Goal: Information Seeking & Learning: Learn about a topic

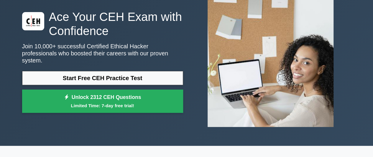
scroll to position [40, 0]
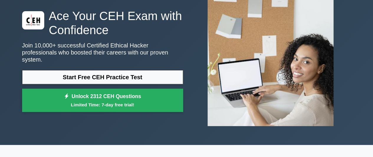
click at [76, 71] on link "Start Free CEH Practice Test" at bounding box center [102, 77] width 161 height 14
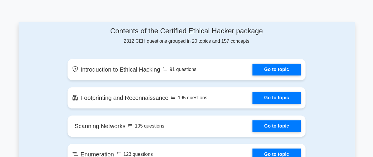
scroll to position [297, 0]
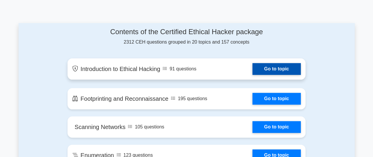
click at [273, 68] on link "Go to topic" at bounding box center [276, 69] width 48 height 12
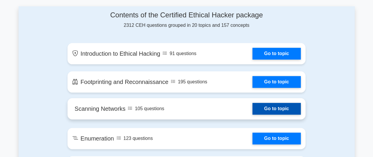
scroll to position [314, 0]
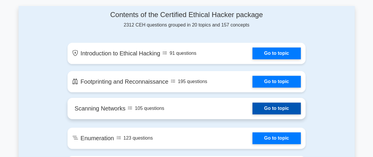
click at [272, 110] on link "Go to topic" at bounding box center [276, 109] width 48 height 12
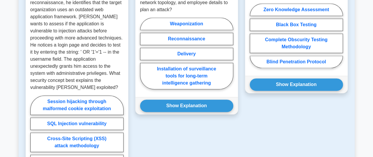
scroll to position [399, 0]
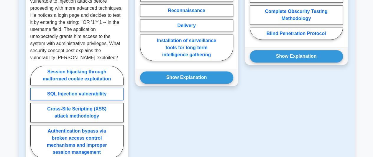
click at [96, 88] on label "SQL Injection vulnerability" at bounding box center [76, 94] width 93 height 12
click at [34, 112] on input "SQL Injection vulnerability" at bounding box center [32, 114] width 4 height 4
radio input "true"
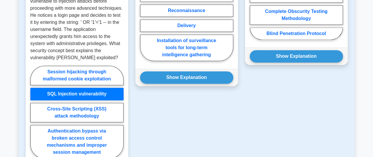
click at [96, 88] on label "SQL Injection vulnerability" at bounding box center [76, 94] width 93 height 12
click at [34, 112] on input "SQL Injection vulnerability" at bounding box center [32, 114] width 4 height 4
click at [96, 88] on label "SQL Injection vulnerability" at bounding box center [76, 94] width 93 height 12
click at [34, 112] on input "SQL Injection vulnerability" at bounding box center [32, 114] width 4 height 4
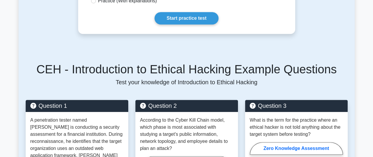
scroll to position [229, 0]
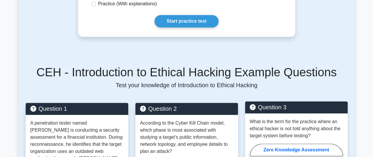
click at [312, 129] on p "What is the term for the practice where an ethical hacker is not told anything …" at bounding box center [296, 128] width 93 height 21
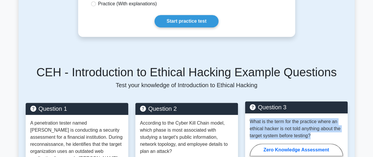
drag, startPoint x: 312, startPoint y: 129, endPoint x: 247, endPoint y: 117, distance: 65.3
copy div "What is the term for the practice where an ethical hacker is not told anything …"
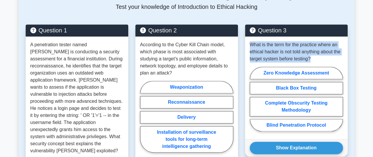
scroll to position [308, 0]
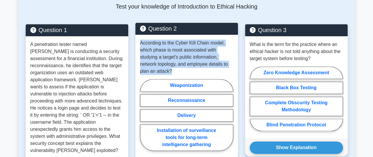
drag, startPoint x: 171, startPoint y: 65, endPoint x: 138, endPoint y: 39, distance: 41.3
click at [138, 39] on div "According to the Cyber Kill Chain model, which phase is most associated with st…" at bounding box center [186, 97] width 103 height 124
copy p "According to the Cyber Kill Chain model, which phase is most associated with st…"
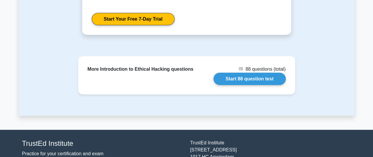
scroll to position [701, 0]
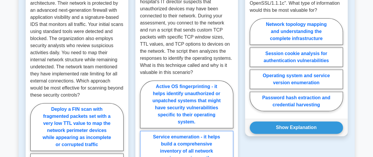
scroll to position [356, 0]
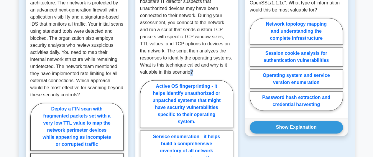
drag, startPoint x: 191, startPoint y: 65, endPoint x: 187, endPoint y: 62, distance: 5.1
click at [187, 62] on p "You are a security consultant hired to conduct a security assessment of a hospi…" at bounding box center [186, 26] width 93 height 99
click at [193, 64] on p "You are a security consultant hired to conduct a security assessment of a hospi…" at bounding box center [186, 26] width 93 height 99
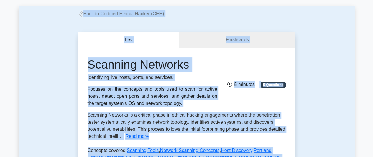
scroll to position [0, 0]
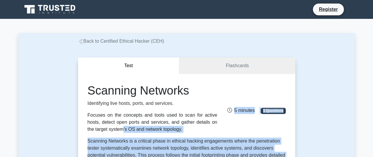
drag, startPoint x: 191, startPoint y: 65, endPoint x: 157, endPoint y: 123, distance: 67.2
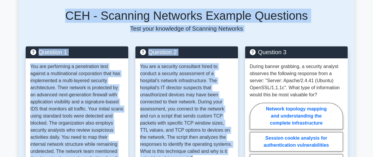
scroll to position [271, 0]
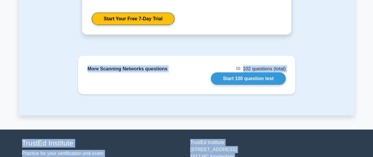
scroll to position [843, 0]
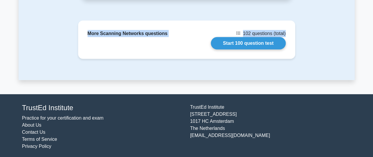
drag, startPoint x: 139, startPoint y: 65, endPoint x: 305, endPoint y: 22, distance: 171.9
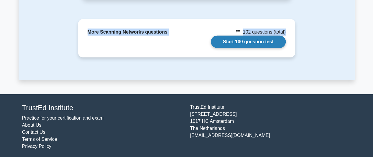
click at [258, 41] on link "Start 100 question test" at bounding box center [248, 42] width 75 height 12
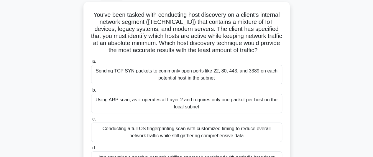
scroll to position [19, 0]
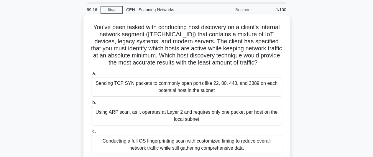
drag, startPoint x: 270, startPoint y: 63, endPoint x: 90, endPoint y: 29, distance: 183.0
click at [90, 29] on h5 "You've been tasked with conducting host discovery on a client's internal networ…" at bounding box center [186, 45] width 192 height 43
copy h5 "You've been tasked with conducting host discovery on a client's internal networ…"
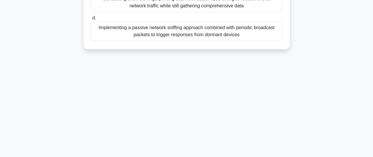
scroll to position [0, 0]
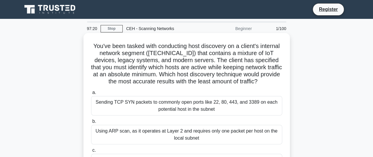
click at [145, 108] on div "Sending TCP SYN packets to commonly open ports like 22, 80, 443, and 3389 on ea…" at bounding box center [186, 105] width 191 height 19
click at [91, 95] on input "a. Sending TCP SYN packets to commonly open ports like 22, 80, 443, and 3389 on…" at bounding box center [91, 93] width 0 height 4
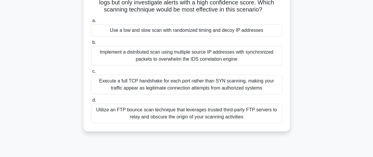
scroll to position [100, 0]
click at [153, 90] on div "Execute a full TCP handshake for each port rather than SYN scanning, making you…" at bounding box center [186, 84] width 191 height 19
click at [91, 74] on input "c. Execute a full TCP handshake for each port rather than SYN scanning, making …" at bounding box center [91, 72] width 0 height 4
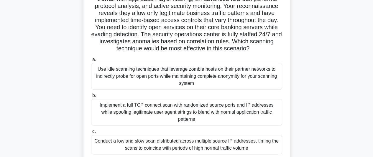
scroll to position [86, 0]
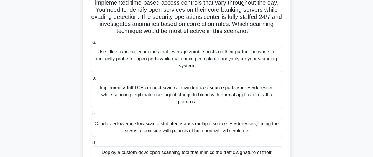
click at [155, 92] on div "Implement a full TCP connect scan with randomized source ports and IP addresses…" at bounding box center [186, 95] width 191 height 27
click at [91, 80] on input "b. Implement a full TCP connect scan with randomized source ports and IP addres…" at bounding box center [91, 78] width 0 height 4
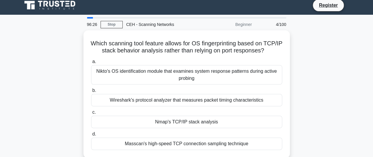
scroll to position [0, 0]
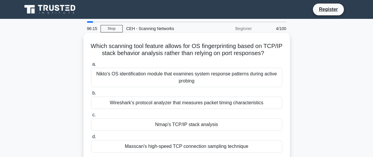
click at [172, 131] on div "Nmap's TCP/IP stack analysis" at bounding box center [186, 125] width 191 height 12
click at [91, 117] on input "c. Nmap's TCP/IP stack analysis" at bounding box center [91, 115] width 0 height 4
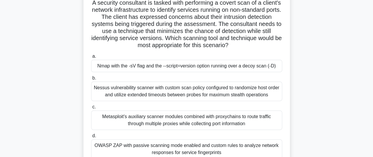
scroll to position [43, 0]
click at [191, 69] on div "Nmap with the -sV flag and the --script=version option running over a decoy sca…" at bounding box center [186, 66] width 191 height 12
click at [91, 59] on input "a. Nmap with the -sV flag and the --script=version option running over a decoy …" at bounding box center [91, 57] width 0 height 4
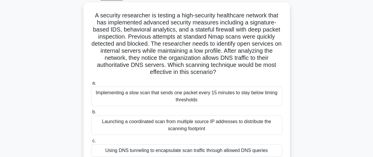
scroll to position [67, 0]
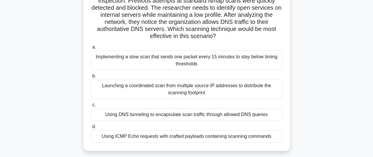
click at [195, 116] on div "Using DNS tunneling to encapsulate scan traffic through allowed DNS queries" at bounding box center [186, 114] width 191 height 12
click at [91, 107] on input "c. Using DNS tunneling to encapsulate scan traffic through allowed DNS queries" at bounding box center [91, 105] width 0 height 4
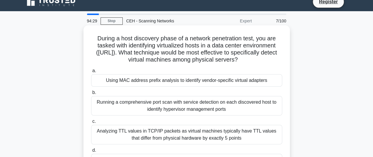
scroll to position [8, 0]
click at [199, 85] on div "Using MAC address prefix analysis to identify vendor-specific virtual adapters" at bounding box center [186, 80] width 191 height 12
click at [91, 73] on input "a. Using MAC address prefix analysis to identify vendor-specific virtual adapte…" at bounding box center [91, 71] width 0 height 4
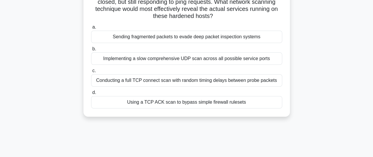
scroll to position [0, 0]
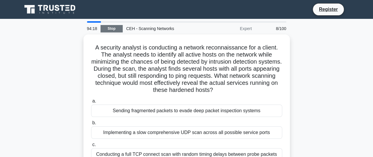
click at [114, 30] on link "Stop" at bounding box center [112, 28] width 22 height 7
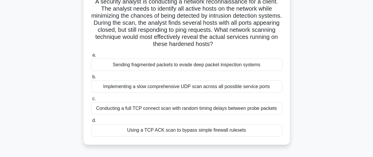
scroll to position [53, 0]
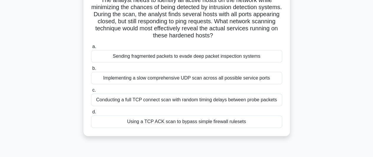
click at [164, 99] on div "Conducting a full TCP connect scan with random timing delays between probe pack…" at bounding box center [186, 100] width 191 height 12
click at [91, 92] on input "c. Conducting a full TCP connect scan with random timing delays between probe p…" at bounding box center [91, 90] width 0 height 4
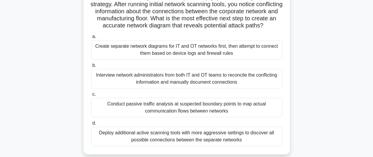
scroll to position [93, 0]
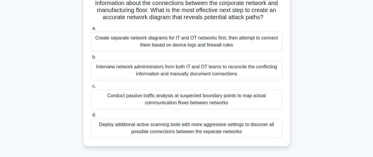
click at [211, 48] on div "Create separate network diagrams for IT and OT networks first, then attempt to …" at bounding box center [186, 41] width 191 height 19
click at [91, 30] on input "a. Create separate network diagrams for IT and OT networks first, then attempt …" at bounding box center [91, 29] width 0 height 4
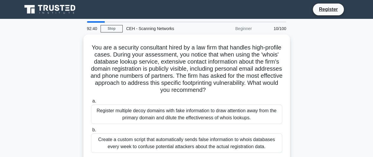
scroll to position [0, 0]
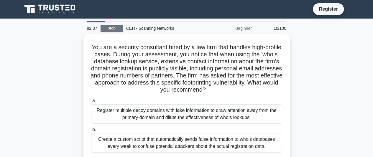
click at [110, 31] on link "Stop" at bounding box center [112, 28] width 22 height 7
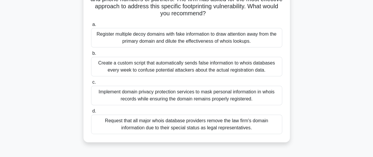
scroll to position [75, 0]
click at [99, 60] on div "Create a custom script that automatically sends false information to whois data…" at bounding box center [186, 66] width 191 height 19
click at [91, 55] on input "b. Create a custom script that automatically sends false information to whois d…" at bounding box center [91, 53] width 0 height 4
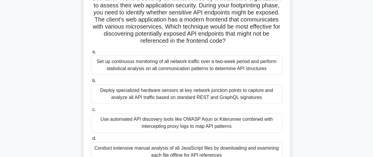
scroll to position [49, 0]
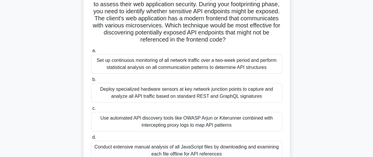
click at [143, 117] on div "Use automated API discovery tools like OWASP Arjun or Kiterunner combined with …" at bounding box center [186, 121] width 191 height 19
click at [91, 111] on input "c. Use automated API discovery tools like OWASP Arjun or Kiterunner combined wi…" at bounding box center [91, 109] width 0 height 4
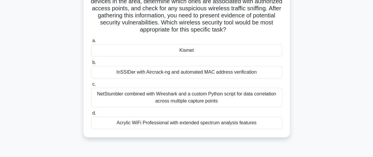
scroll to position [74, 0]
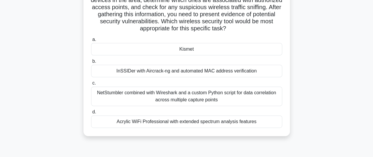
click at [215, 72] on div "InSSIDer with Aircrack-ng and automated MAC address verification" at bounding box center [186, 71] width 191 height 12
click at [91, 63] on input "b. InSSIDer with Aircrack-ng and automated MAC address verification" at bounding box center [91, 62] width 0 height 4
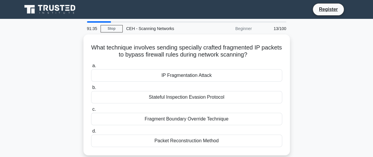
scroll to position [0, 0]
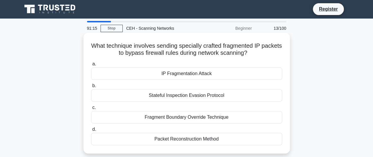
click at [206, 75] on div "IP Fragmentation Attack" at bounding box center [186, 74] width 191 height 12
click at [91, 66] on input "a. IP Fragmentation Attack" at bounding box center [91, 64] width 0 height 4
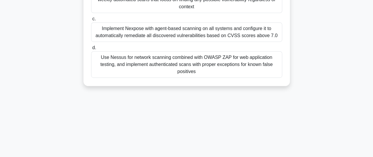
scroll to position [0, 0]
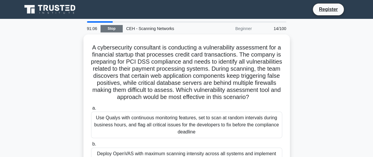
click at [107, 28] on link "Stop" at bounding box center [112, 28] width 22 height 7
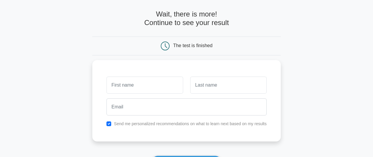
scroll to position [19, 0]
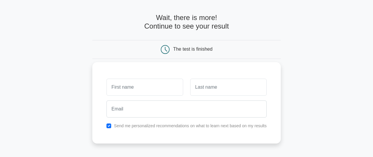
click at [122, 77] on div at bounding box center [144, 87] width 83 height 22
click at [126, 87] on input "text" at bounding box center [144, 87] width 76 height 17
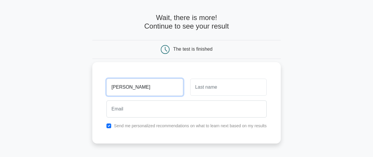
type input "[PERSON_NAME]"
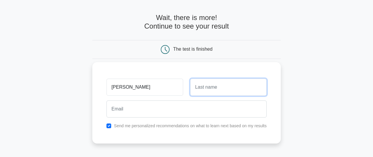
click at [195, 87] on input "text" at bounding box center [228, 87] width 76 height 17
type input "kaur"
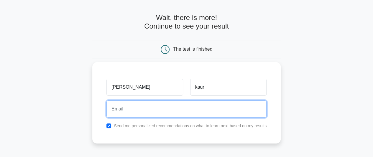
click at [174, 112] on input "email" at bounding box center [186, 109] width 160 height 17
type input "[EMAIL_ADDRESS][DOMAIN_NAME]"
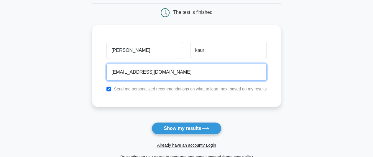
scroll to position [57, 0]
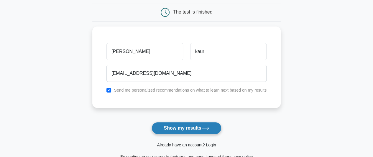
click at [176, 129] on button "Show my results" at bounding box center [187, 128] width 70 height 12
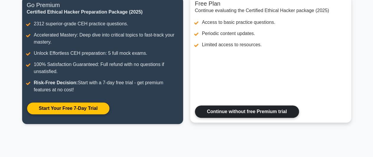
scroll to position [87, 0]
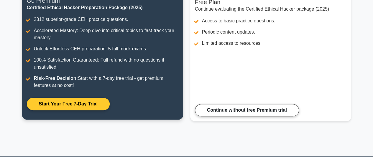
click at [85, 106] on link "Start Your Free 7-Day Trial" at bounding box center [68, 104] width 83 height 12
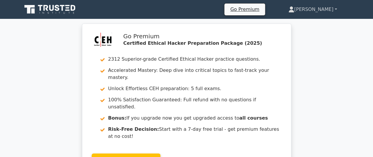
click at [331, 9] on link "[PERSON_NAME]" at bounding box center [312, 10] width 77 height 12
click at [309, 22] on link "Profile" at bounding box center [297, 23] width 47 height 9
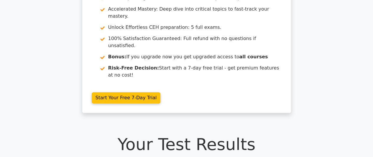
scroll to position [27, 0]
